Goal: Task Accomplishment & Management: Complete application form

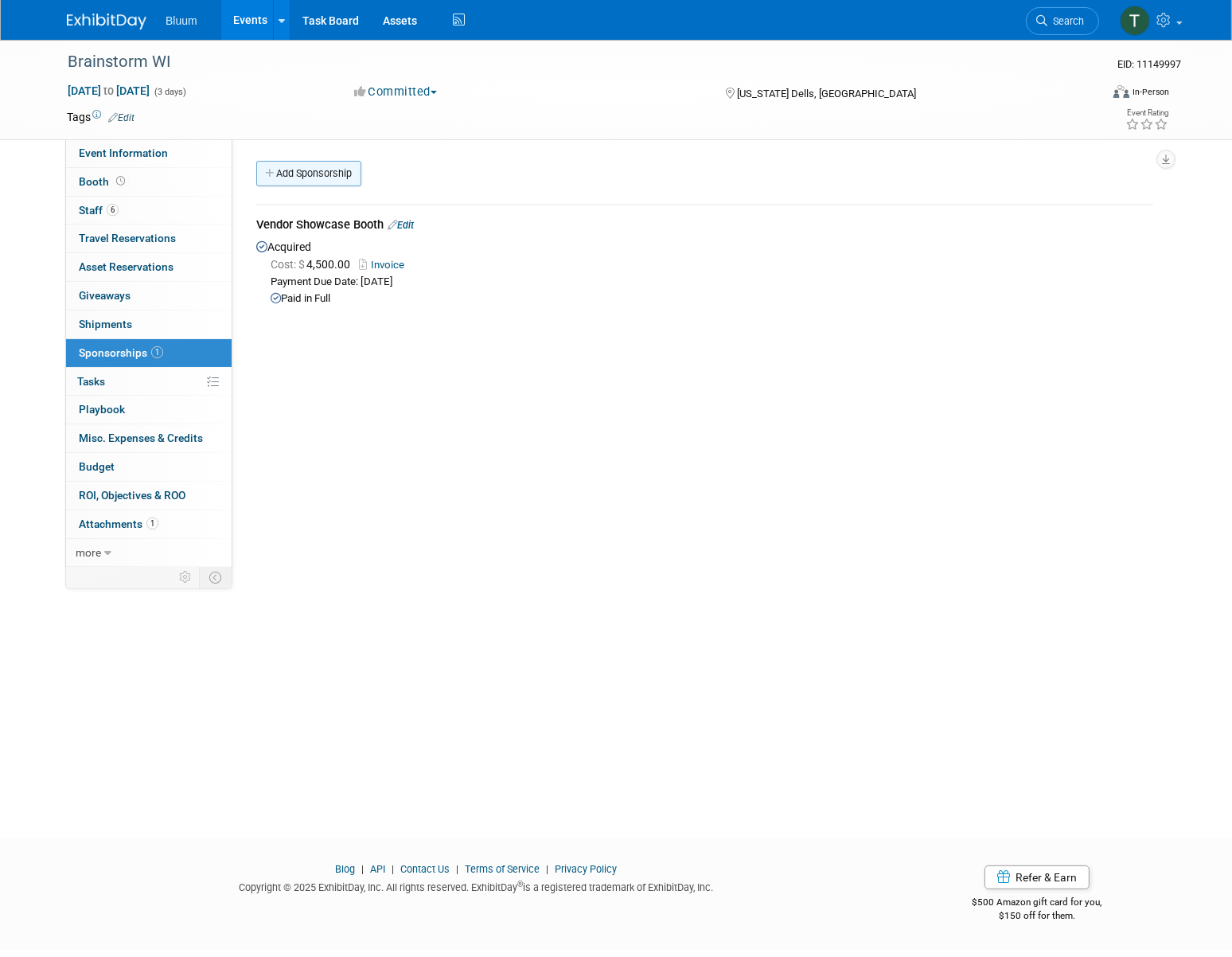
click at [322, 165] on link "Add Sponsorship" at bounding box center [308, 173] width 105 height 26
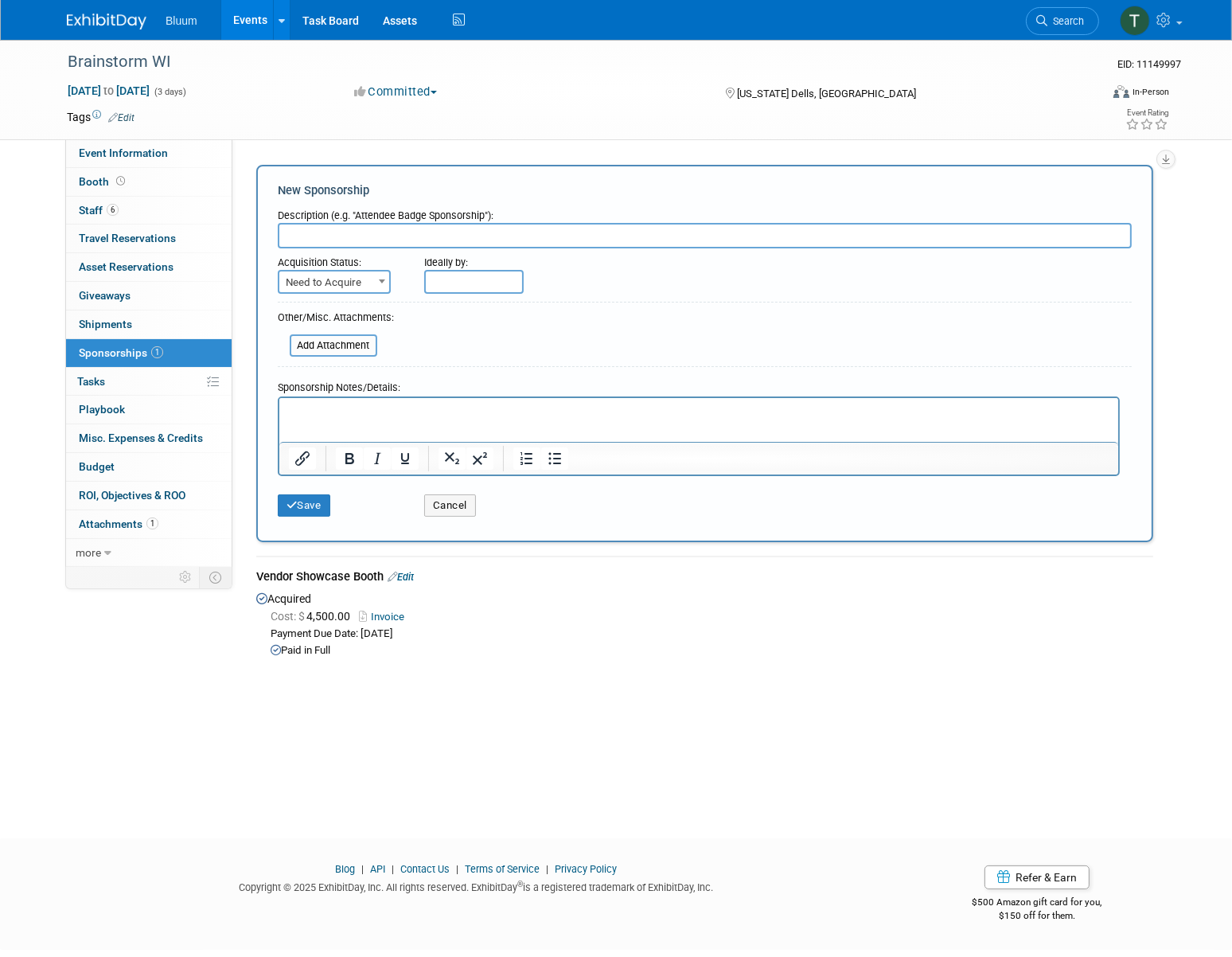
click at [352, 221] on div "Description (e.g. "Attendee Badge Sponsorship"):" at bounding box center [705, 212] width 854 height 22
click at [352, 231] on input "text" at bounding box center [705, 235] width 854 height 26
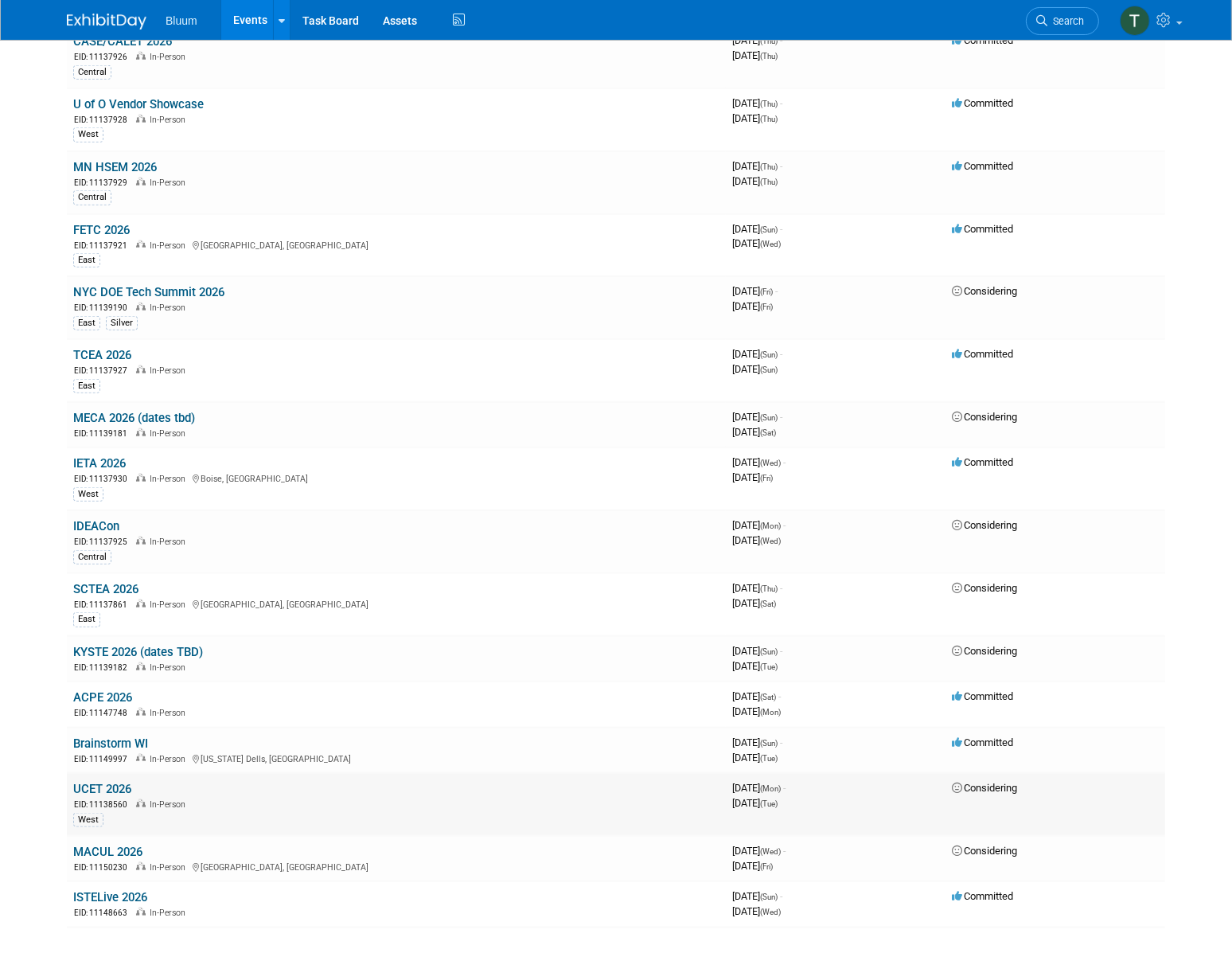
scroll to position [1912, 0]
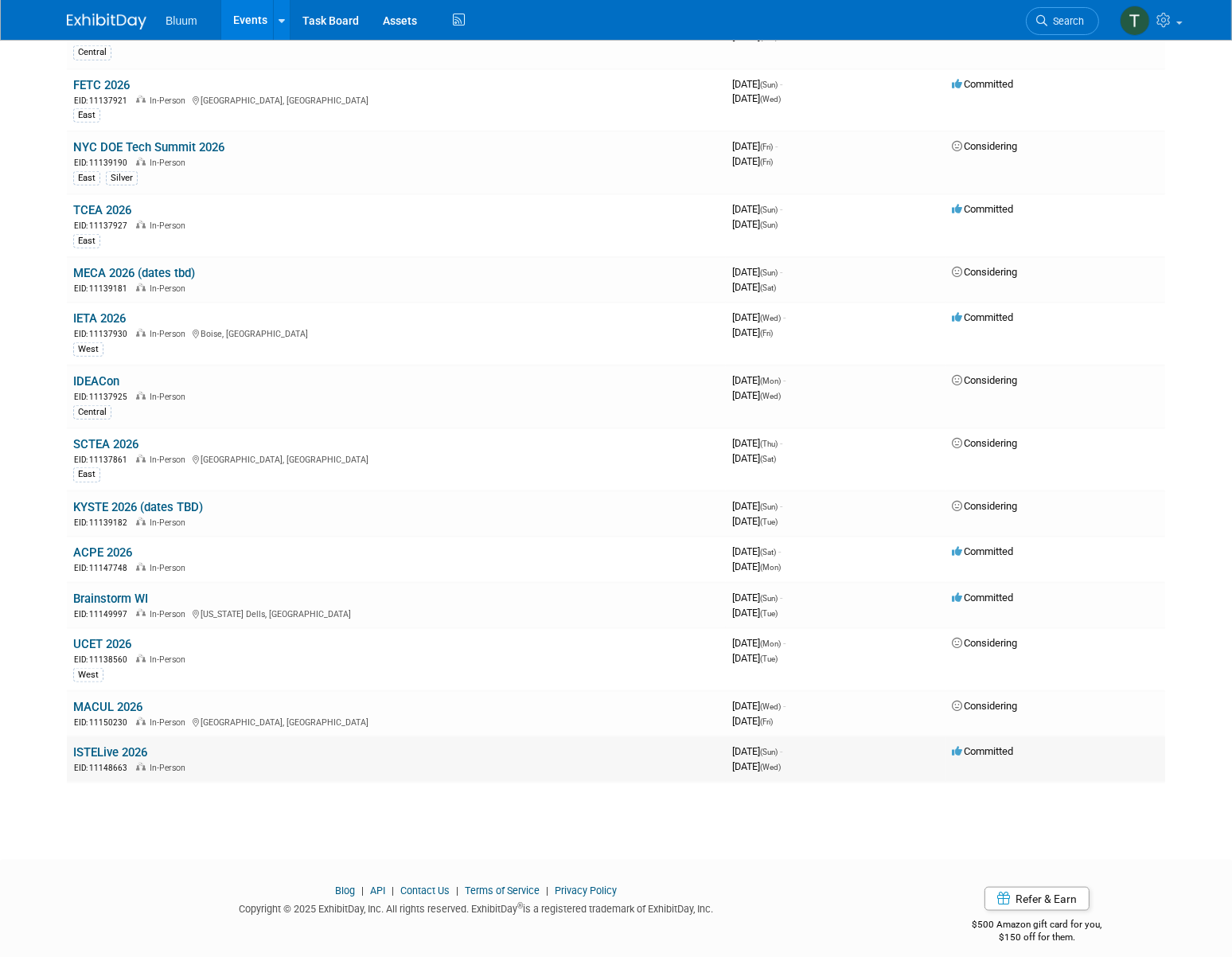
click at [87, 746] on link "ISTELive 2026" at bounding box center [110, 752] width 74 height 14
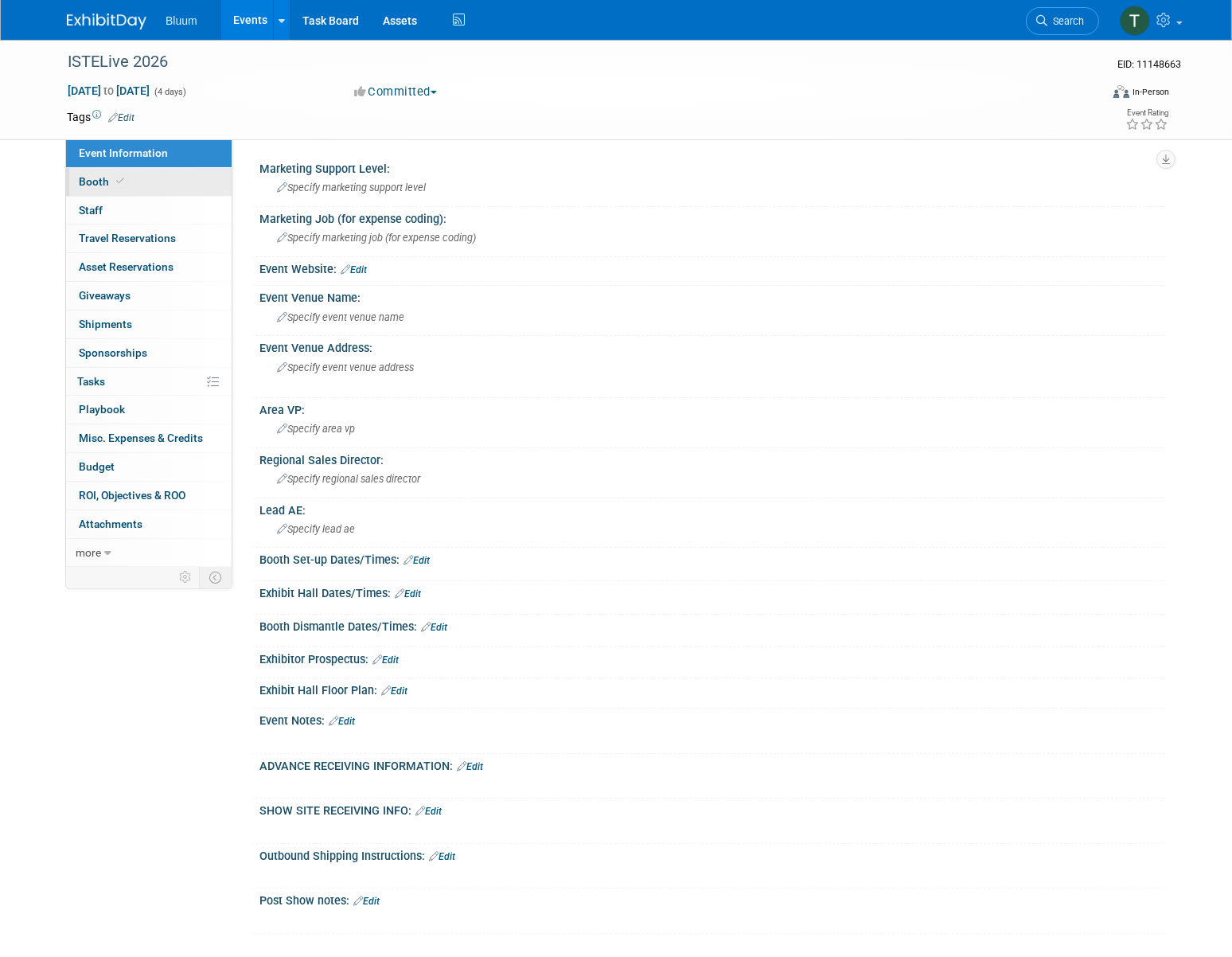
click at [146, 175] on link "Booth" at bounding box center [149, 181] width 166 height 28
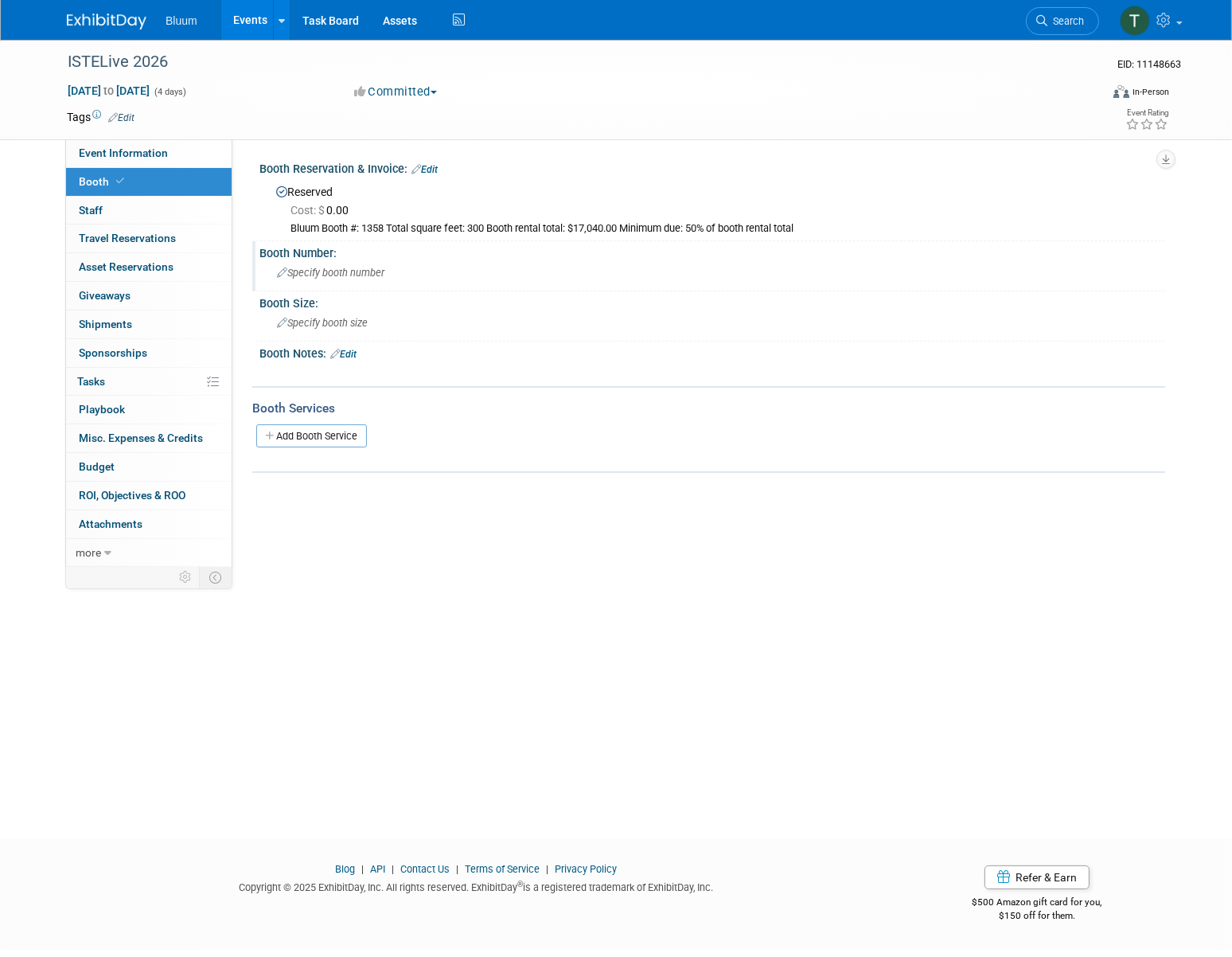
click at [333, 269] on span "Specify booth number" at bounding box center [330, 272] width 108 height 12
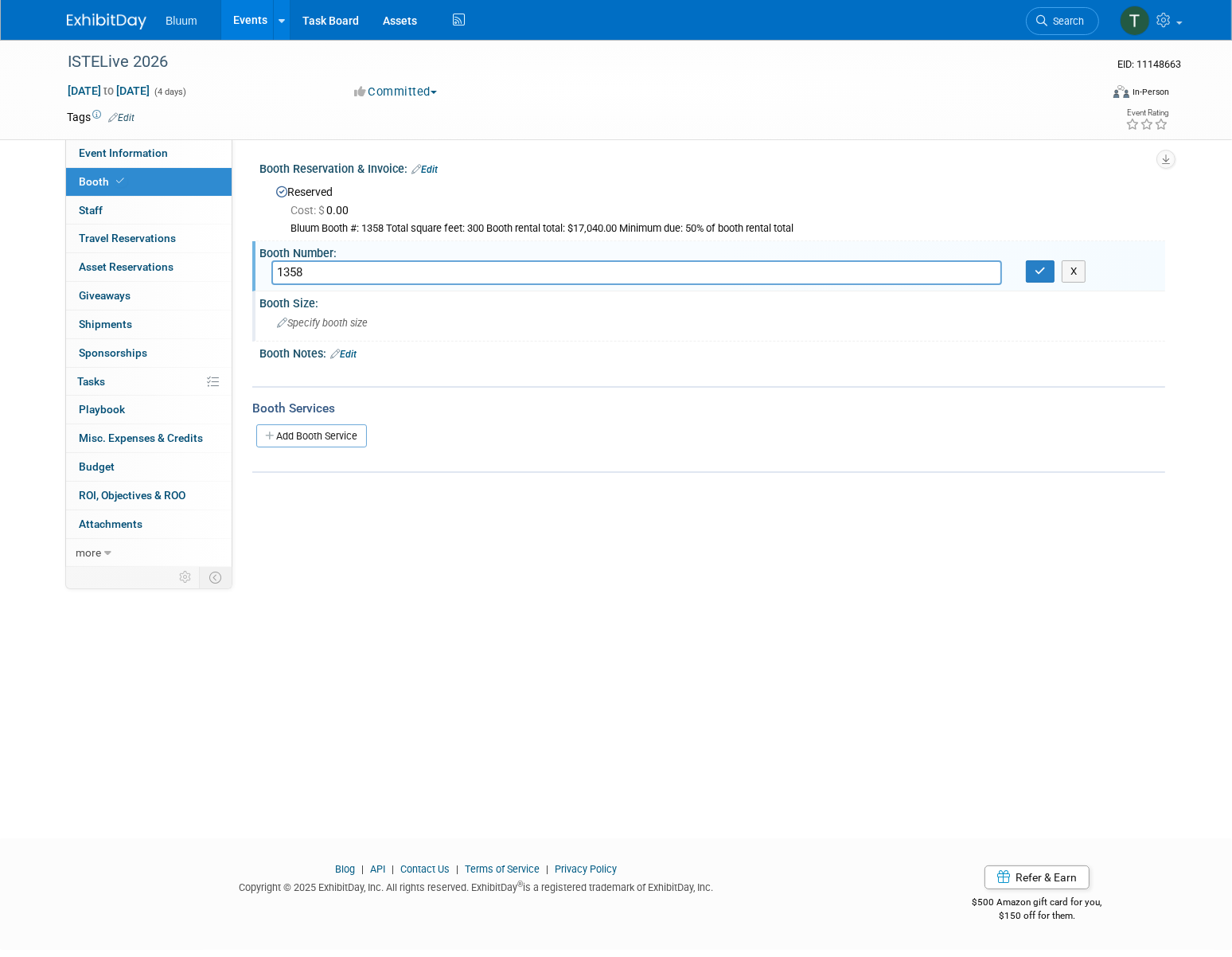
type input "1358"
click at [348, 322] on span "Specify booth size" at bounding box center [322, 323] width 90 height 12
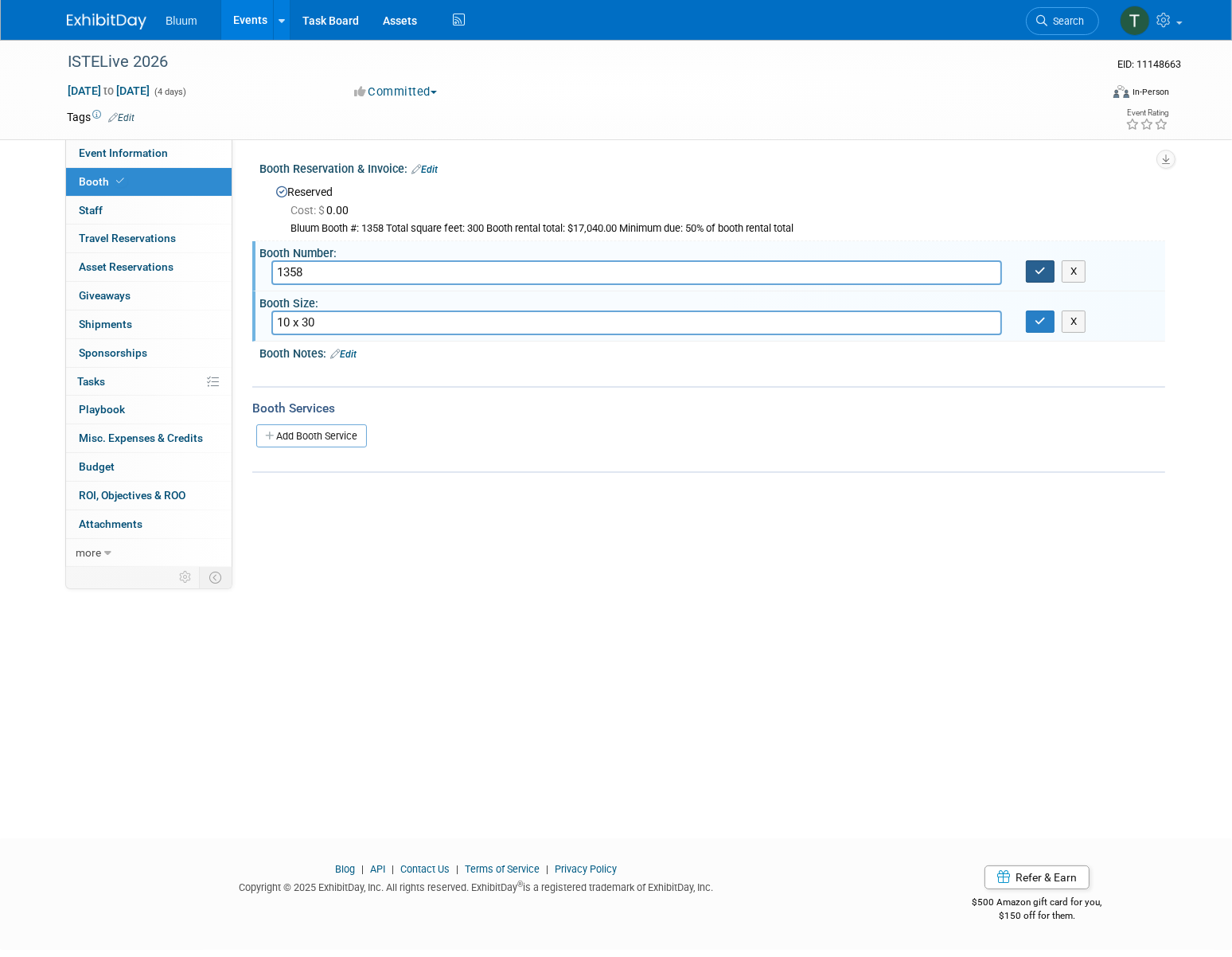
type input "10 x 30"
click at [1038, 273] on icon "button" at bounding box center [1041, 270] width 11 height 10
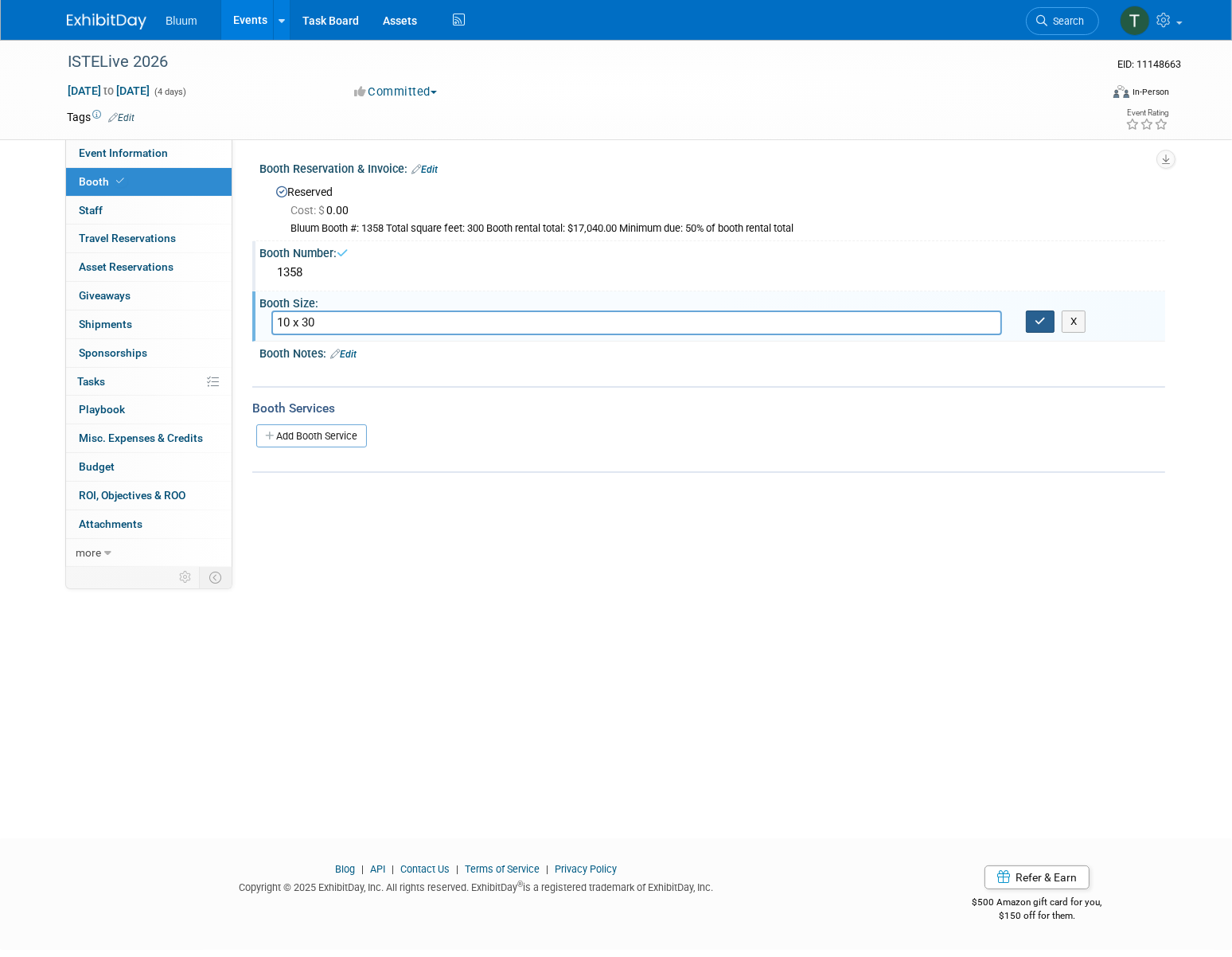
click at [1046, 324] on button "button" at bounding box center [1041, 321] width 29 height 22
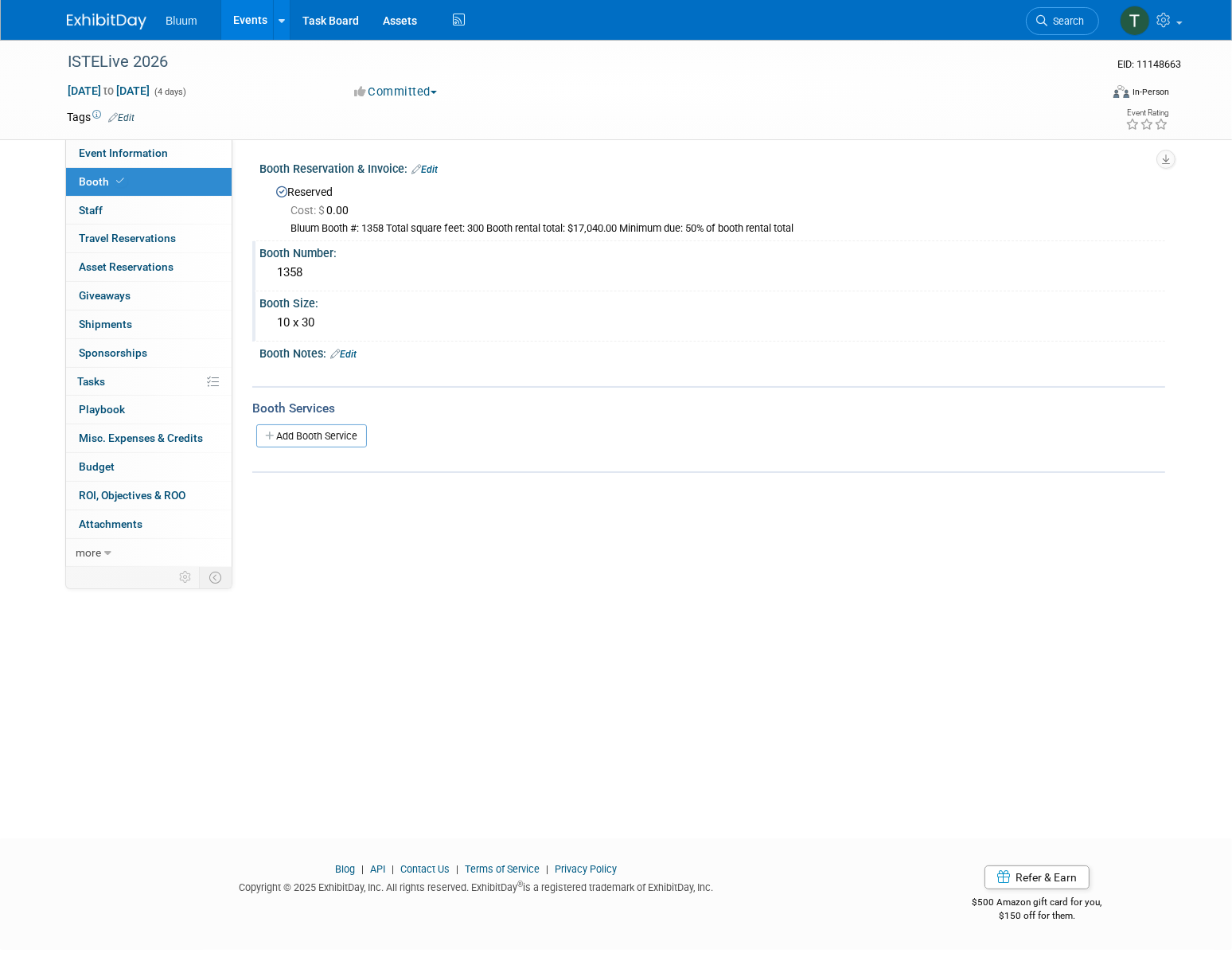
click at [254, 17] on link "Events" at bounding box center [249, 20] width 58 height 40
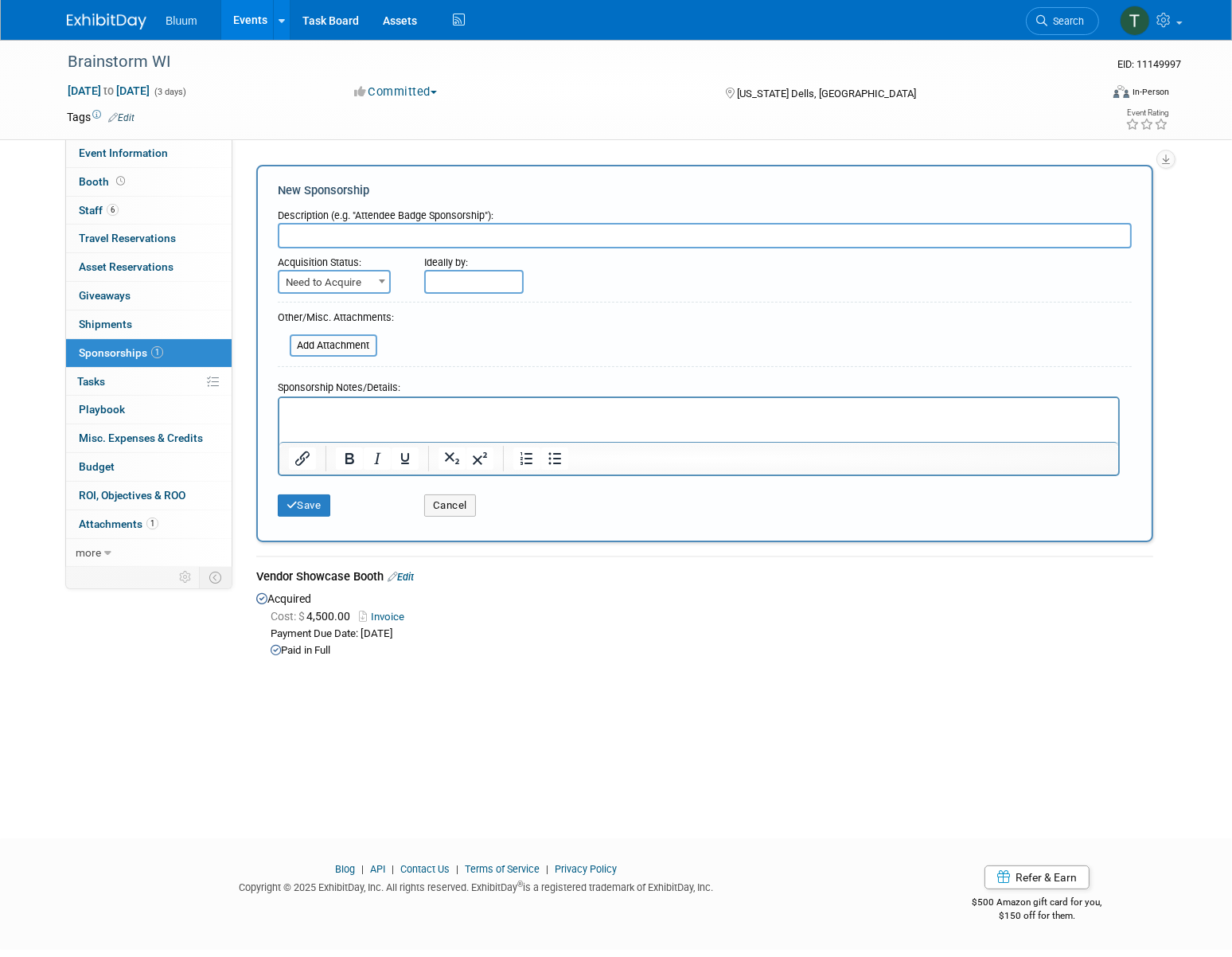
click at [357, 239] on input "text" at bounding box center [705, 235] width 854 height 26
drag, startPoint x: 376, startPoint y: 226, endPoint x: 324, endPoint y: 226, distance: 52.0
click at [324, 226] on input "Double Spons" at bounding box center [705, 235] width 854 height 26
type input "Double Premium Sponsor"
click at [334, 285] on span "Need to Acquire" at bounding box center [333, 282] width 109 height 22
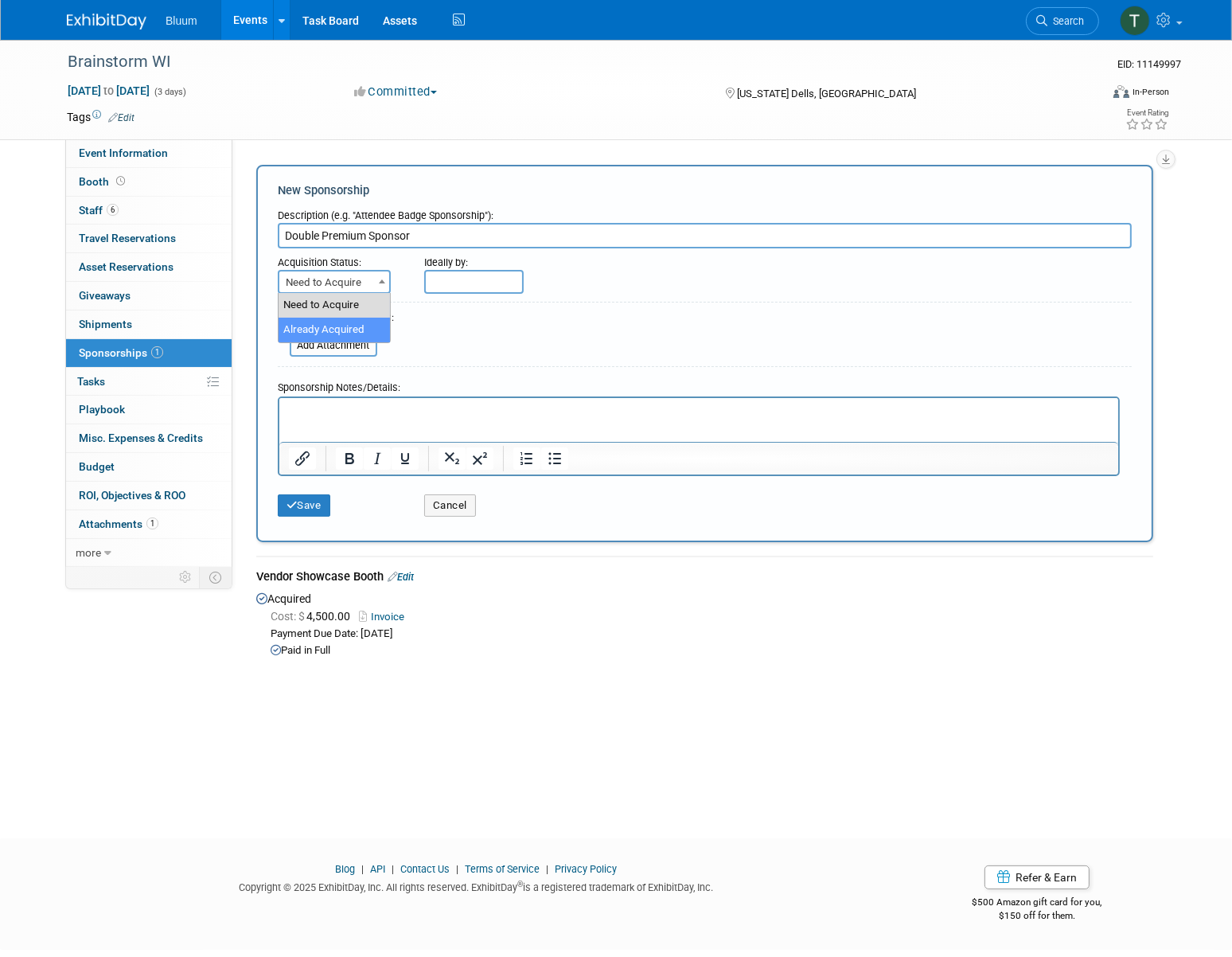
select select "2"
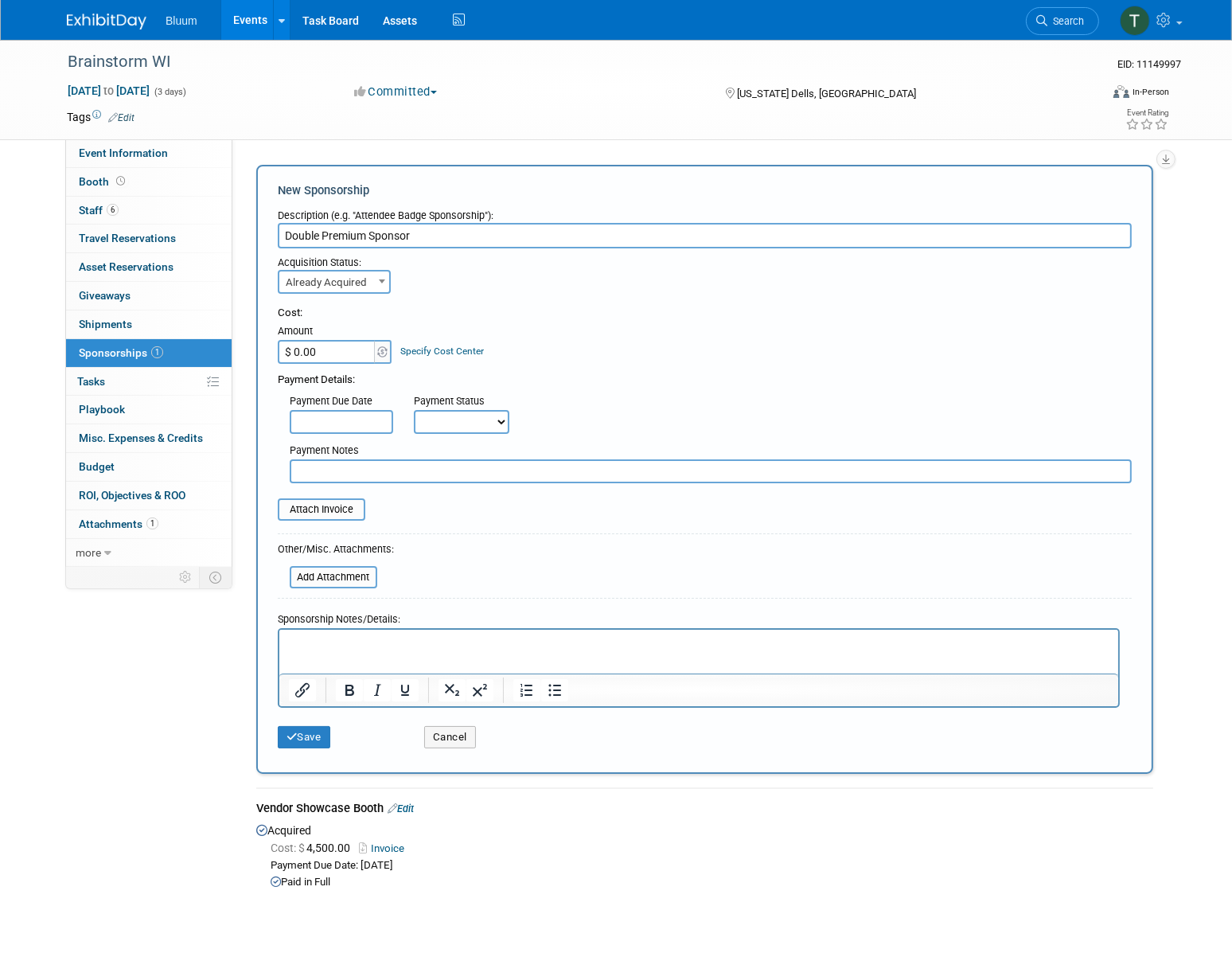
click at [355, 355] on input "$ 0.00" at bounding box center [328, 351] width 100 height 24
click at [355, 364] on div "Payment Details:" at bounding box center [705, 375] width 854 height 24
click at [314, 354] on input "$ 2,985.00" at bounding box center [328, 351] width 100 height 24
type input "$ 2,895.00"
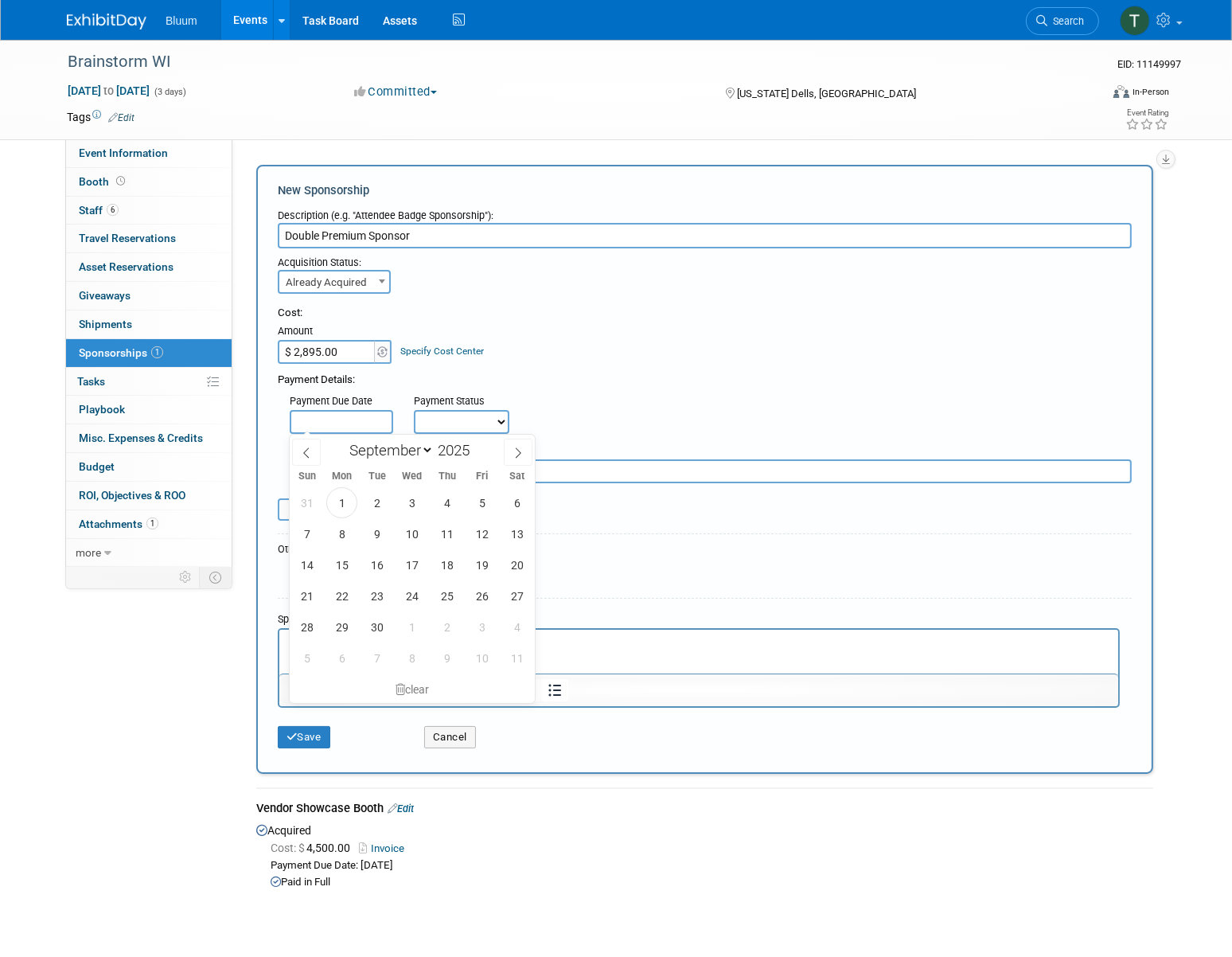
drag, startPoint x: 353, startPoint y: 429, endPoint x: 361, endPoint y: 424, distance: 9.4
click at [354, 429] on input "text" at bounding box center [341, 422] width 104 height 24
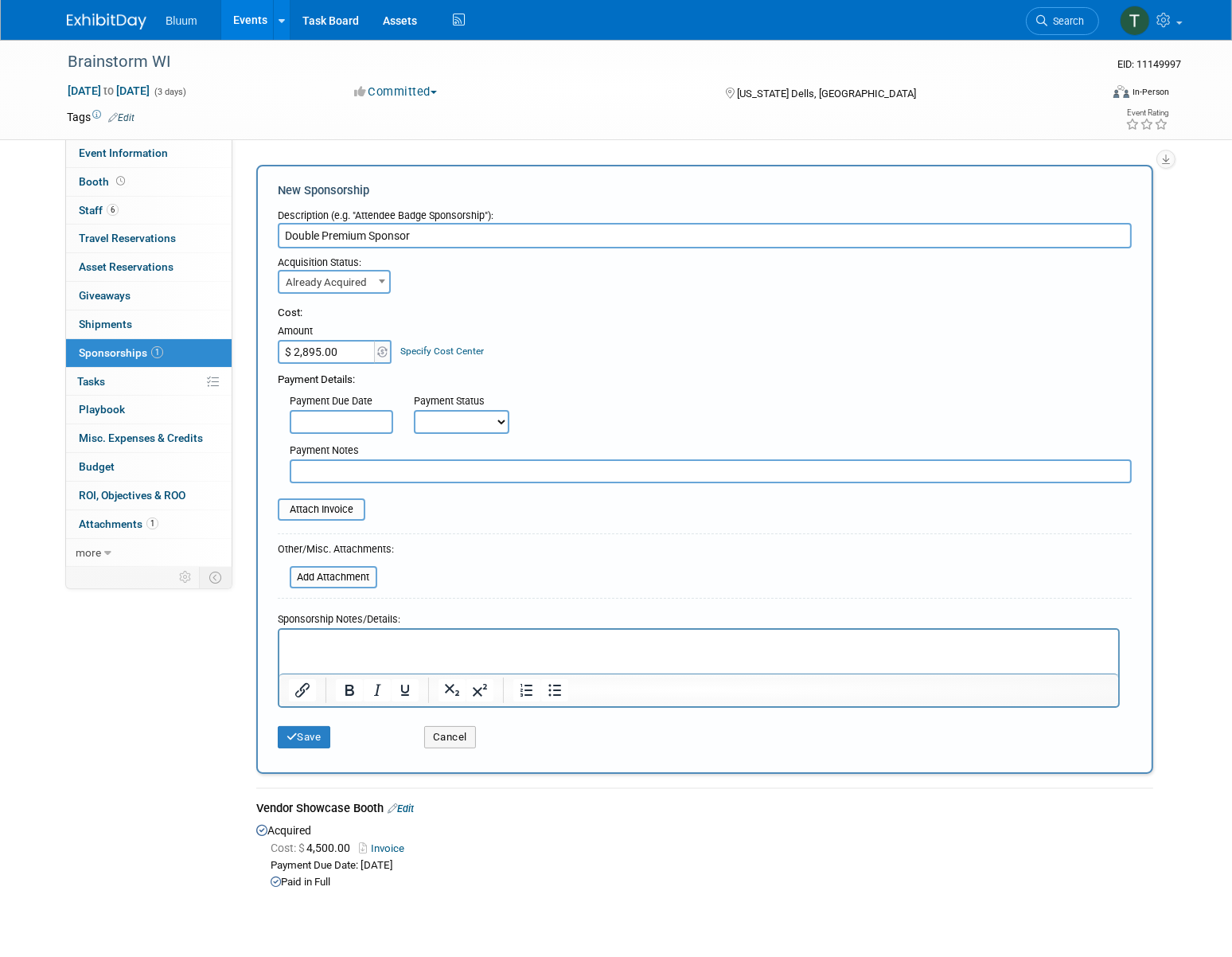
click at [288, 449] on div "Payment Notes" at bounding box center [711, 461] width 866 height 46
click at [308, 426] on input "text" at bounding box center [341, 422] width 104 height 24
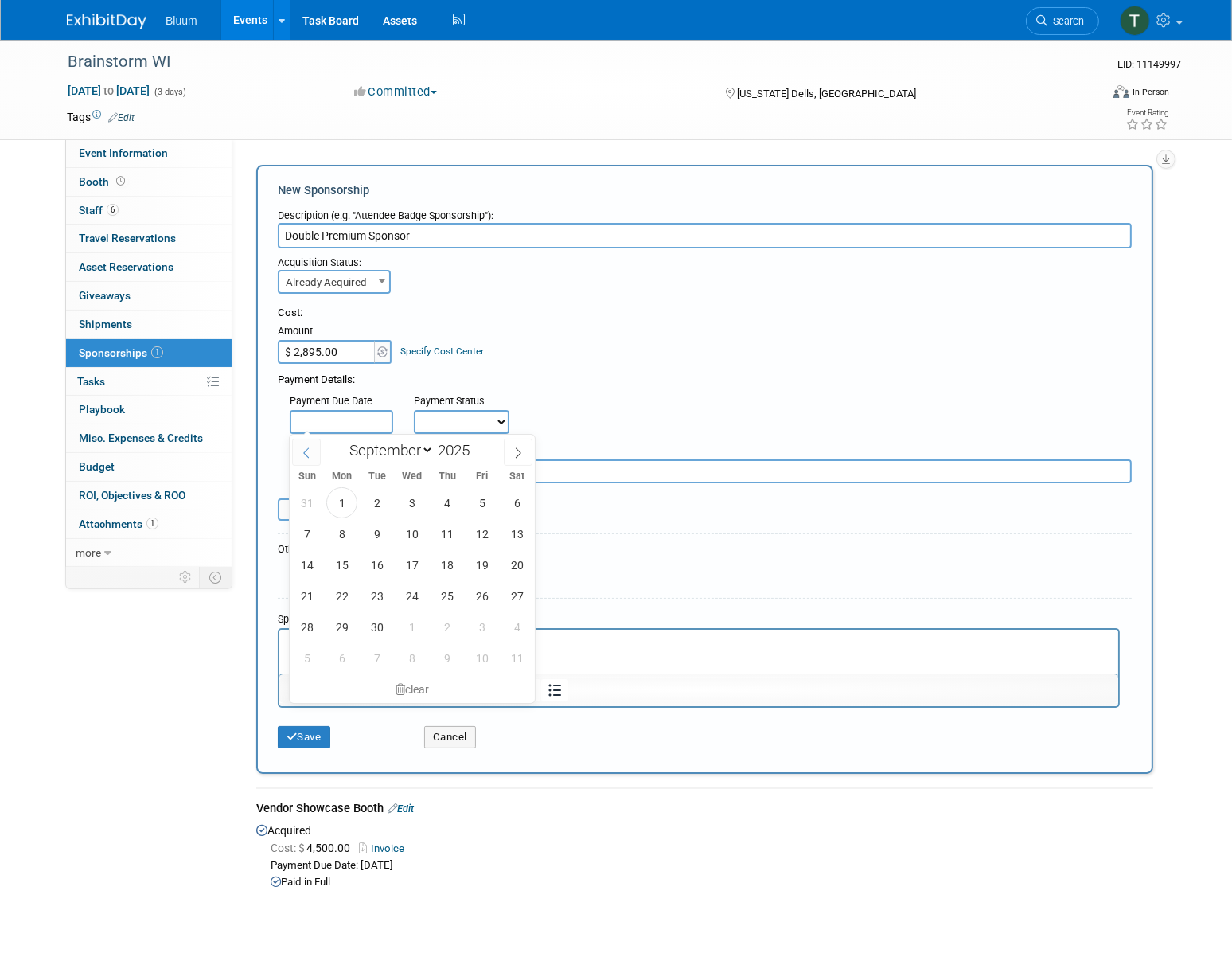
click at [308, 451] on icon at bounding box center [307, 453] width 11 height 11
select select "7"
click at [349, 603] on span "18" at bounding box center [342, 596] width 31 height 31
type input "[DATE]"
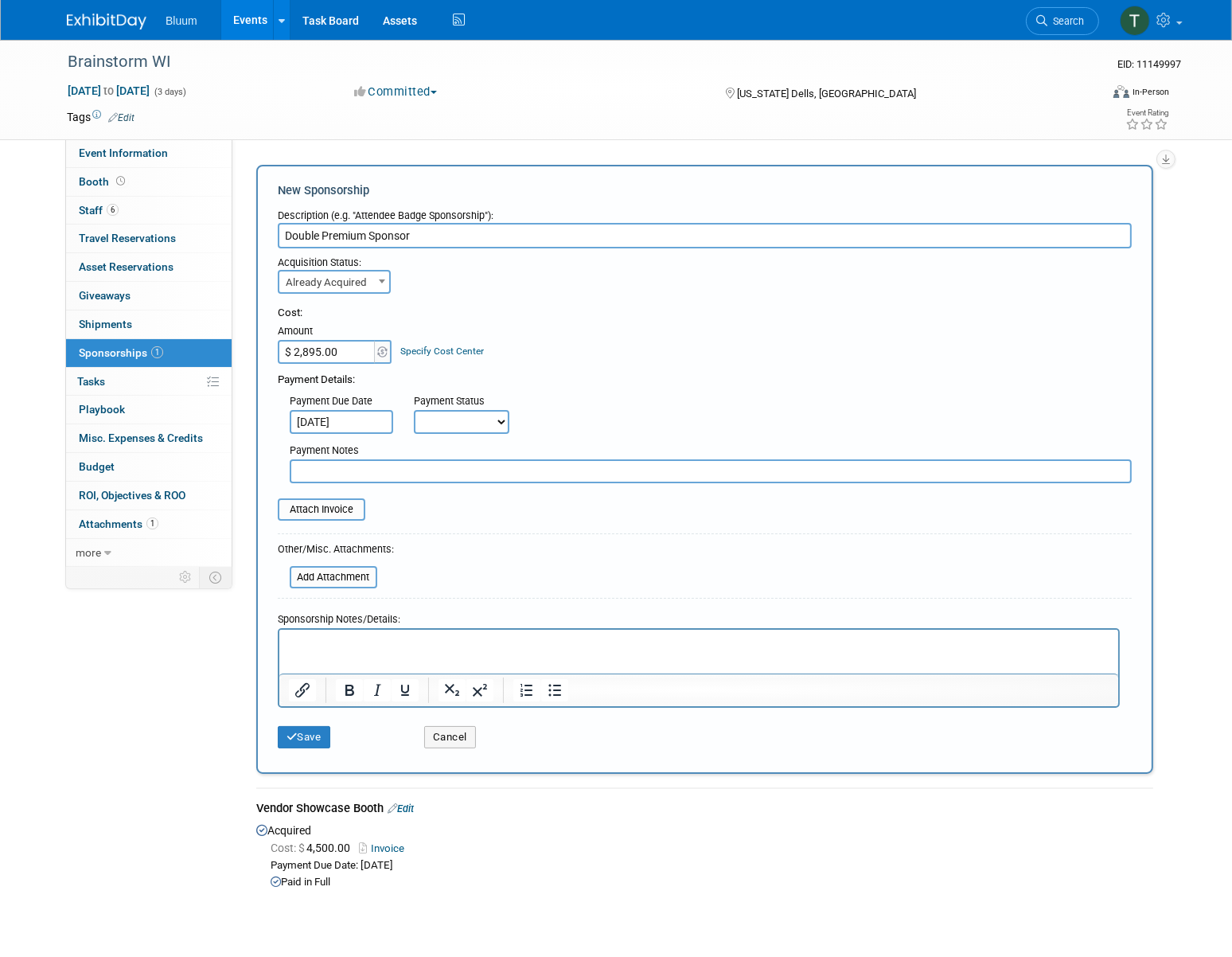
click at [446, 421] on select "Not Paid Yet Partially Paid Paid in Full" at bounding box center [462, 422] width 95 height 24
select select "1"
click at [414, 410] on select "Not Paid Yet Partially Paid Paid in Full" at bounding box center [462, 422] width 95 height 24
click at [318, 503] on input "file" at bounding box center [268, 509] width 189 height 19
click at [304, 737] on button "Save" at bounding box center [304, 737] width 52 height 22
